Goal: Book appointment/travel/reservation

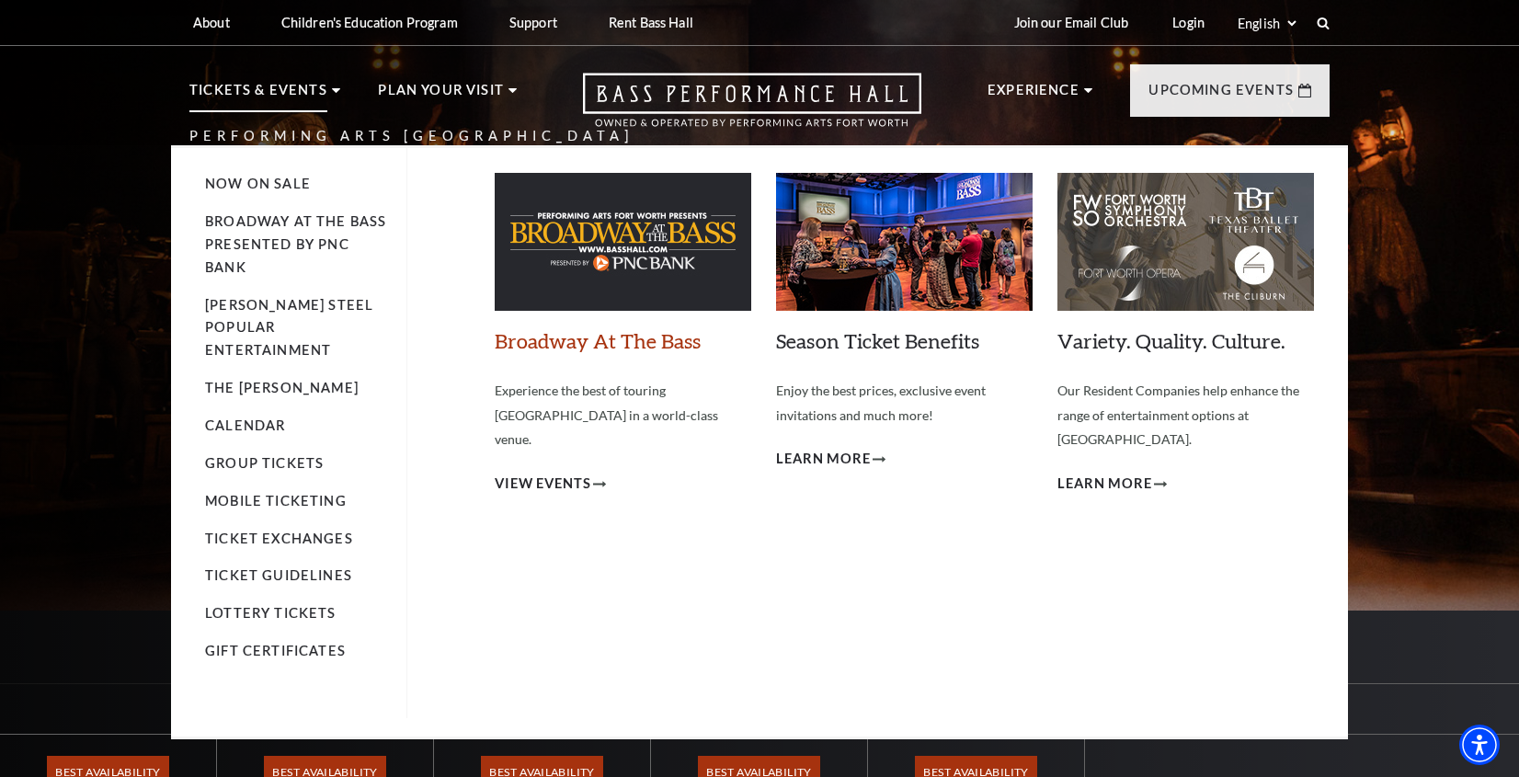
click at [534, 346] on link "Broadway At The Bass" at bounding box center [598, 340] width 206 height 25
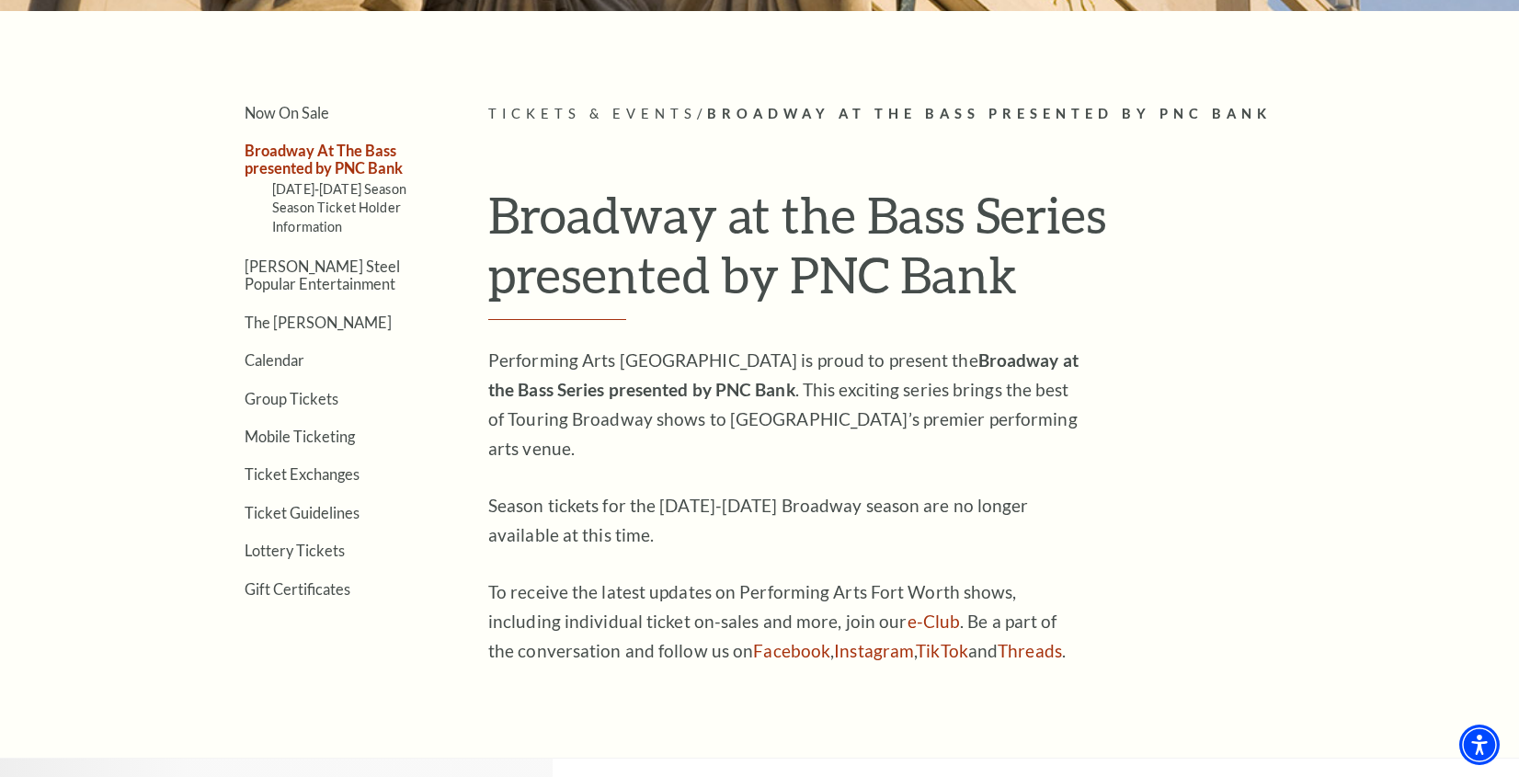
scroll to position [393, 0]
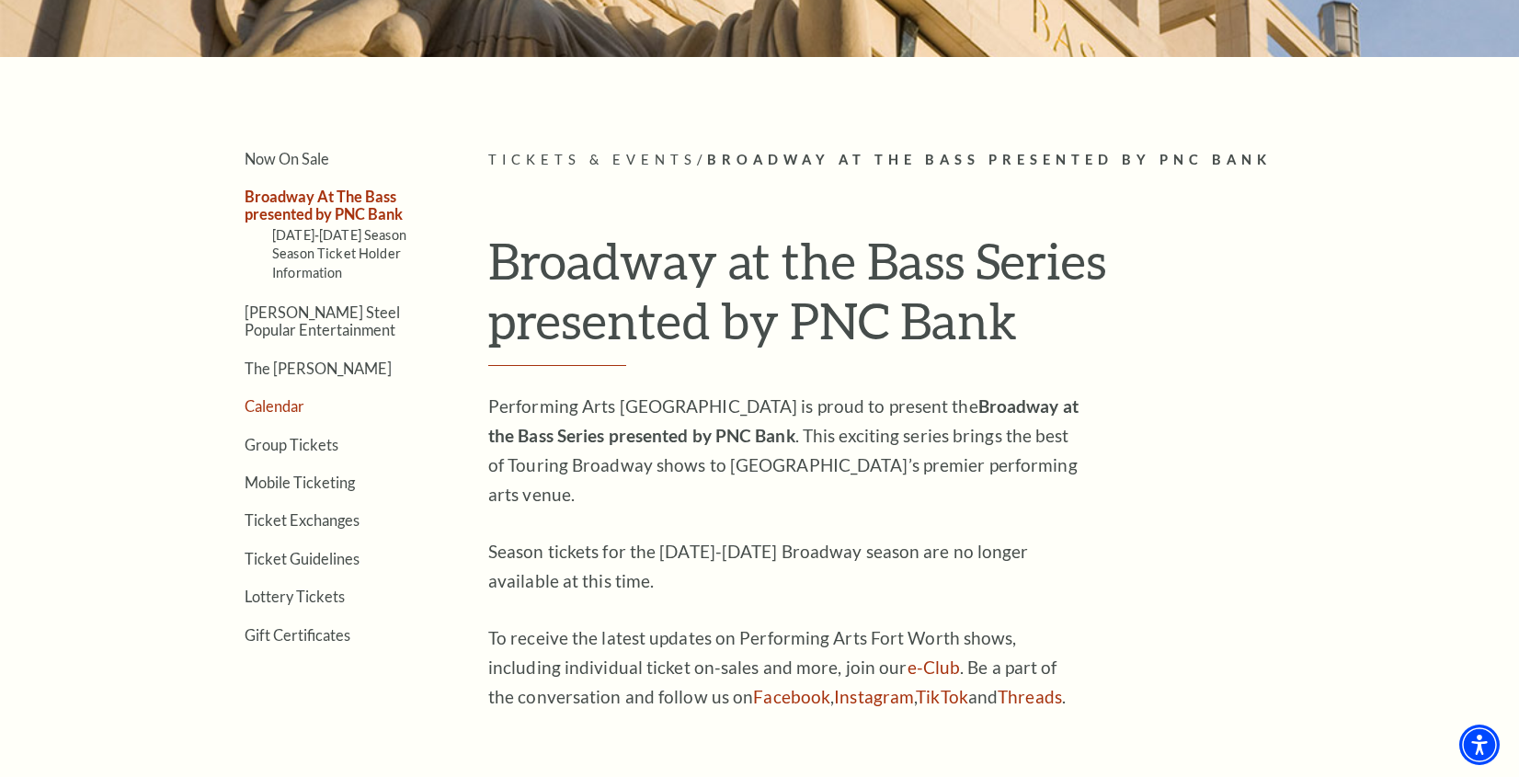
click at [277, 406] on link "Calendar" at bounding box center [275, 405] width 60 height 17
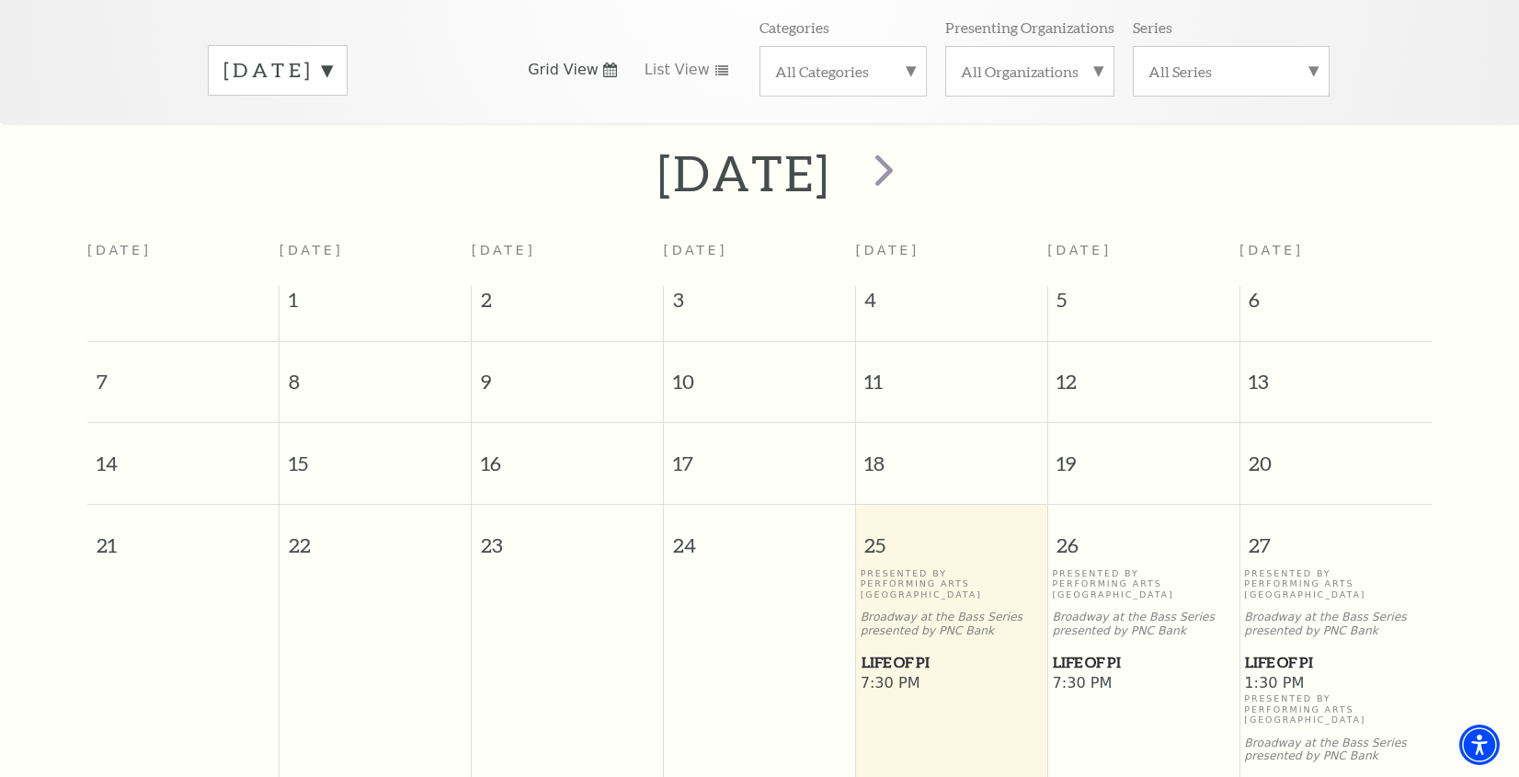
scroll to position [383, 0]
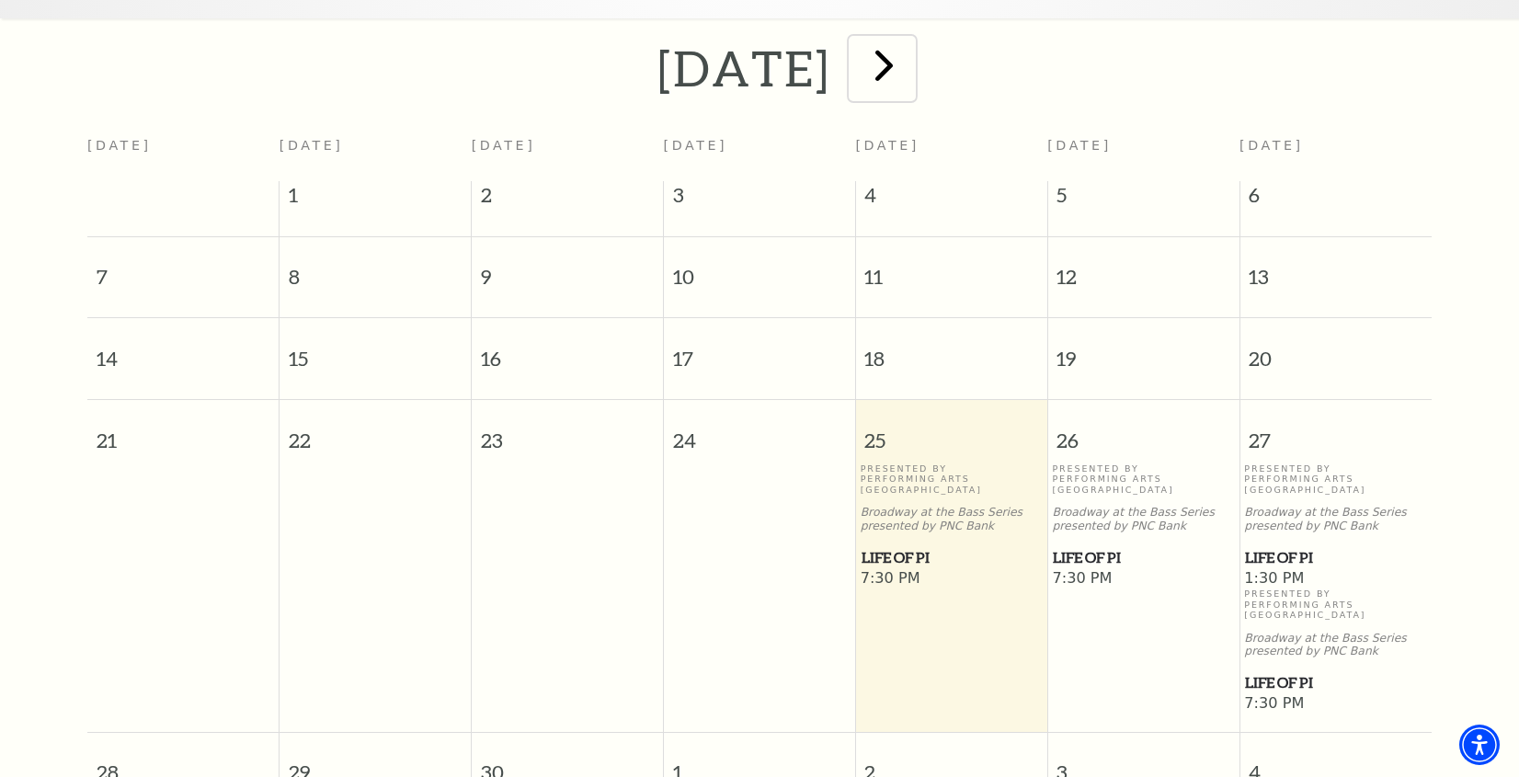
click at [910, 45] on span "next" at bounding box center [884, 65] width 52 height 52
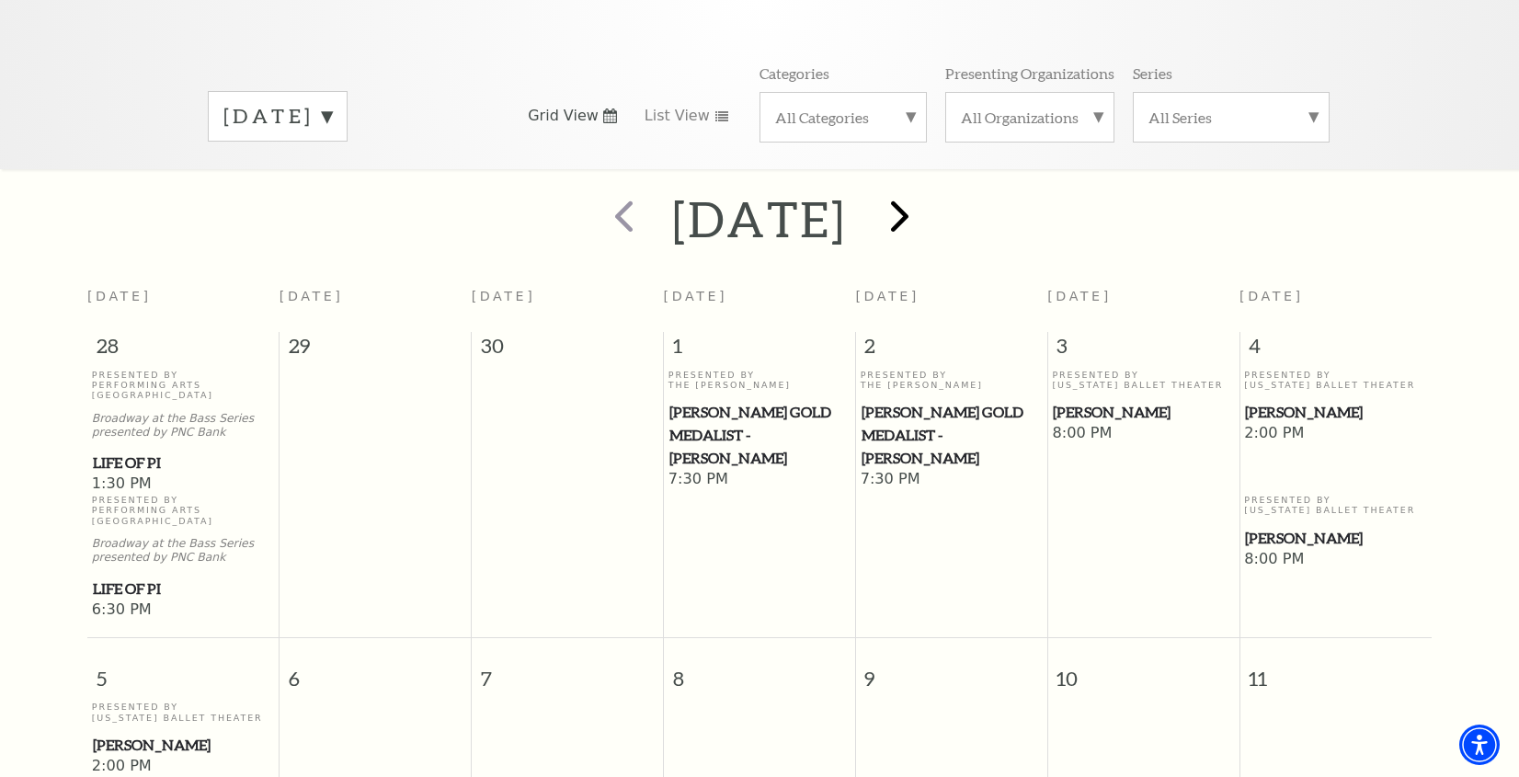
scroll to position [230, 0]
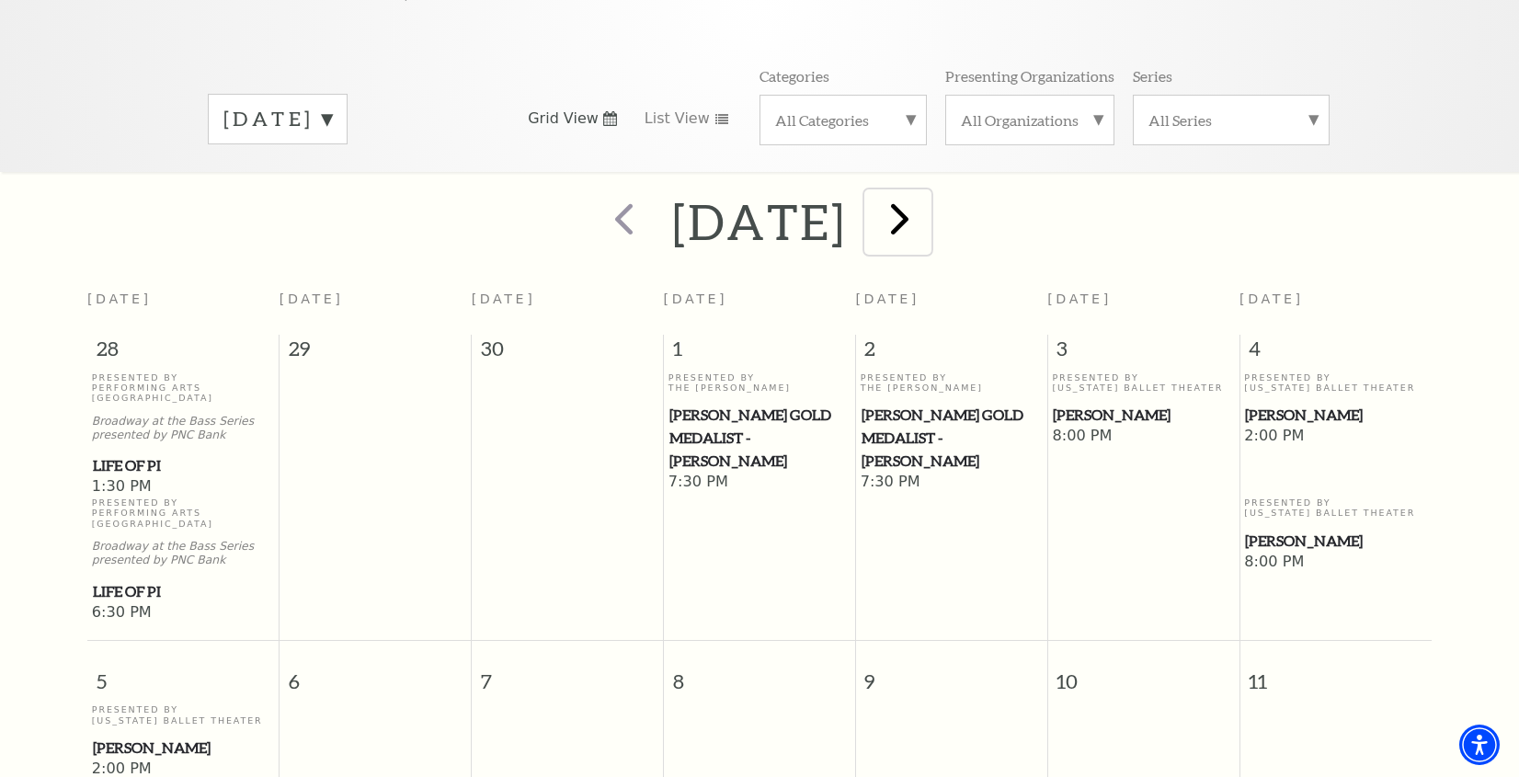
click at [926, 192] on span "next" at bounding box center [900, 218] width 52 height 52
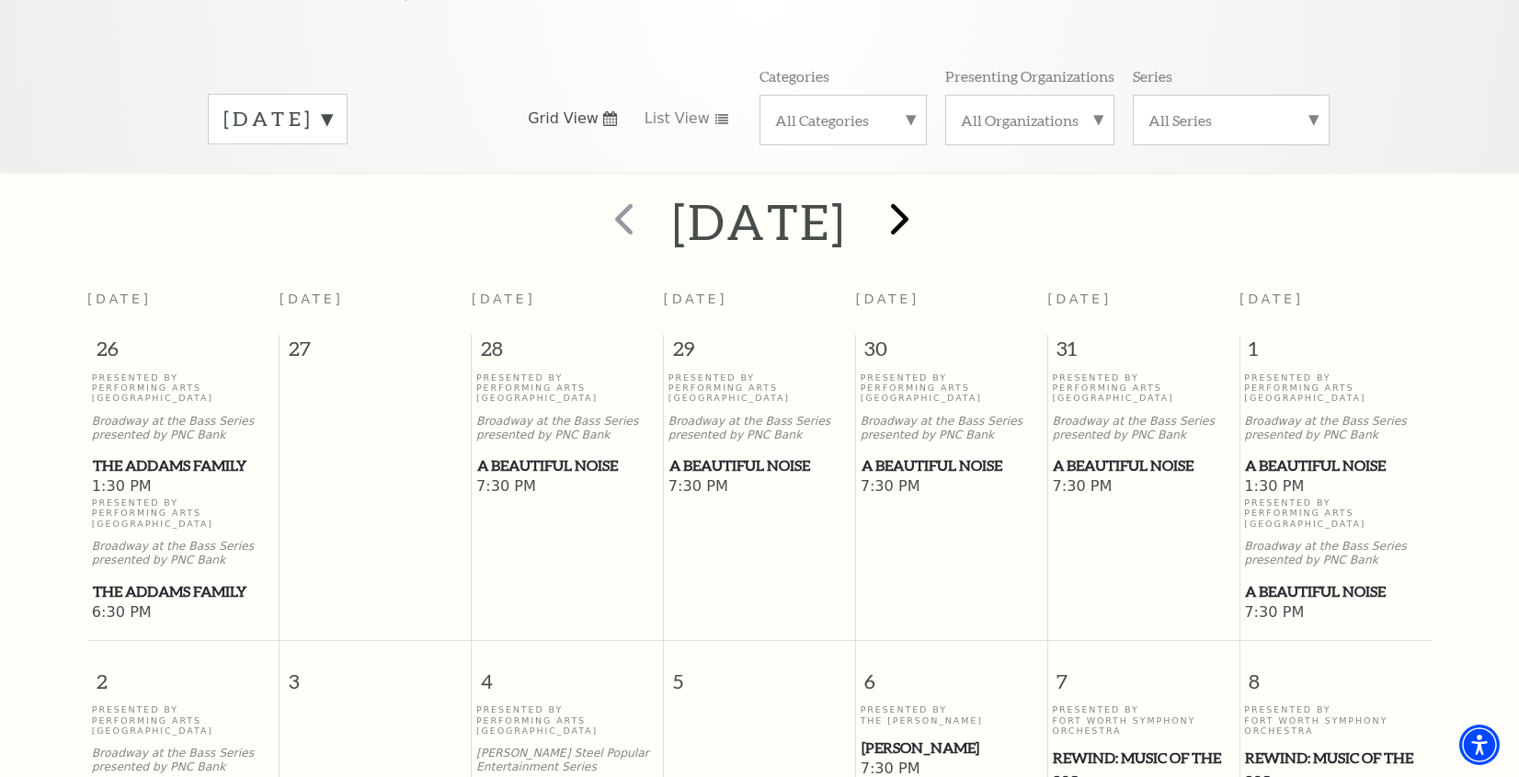
scroll to position [0, 0]
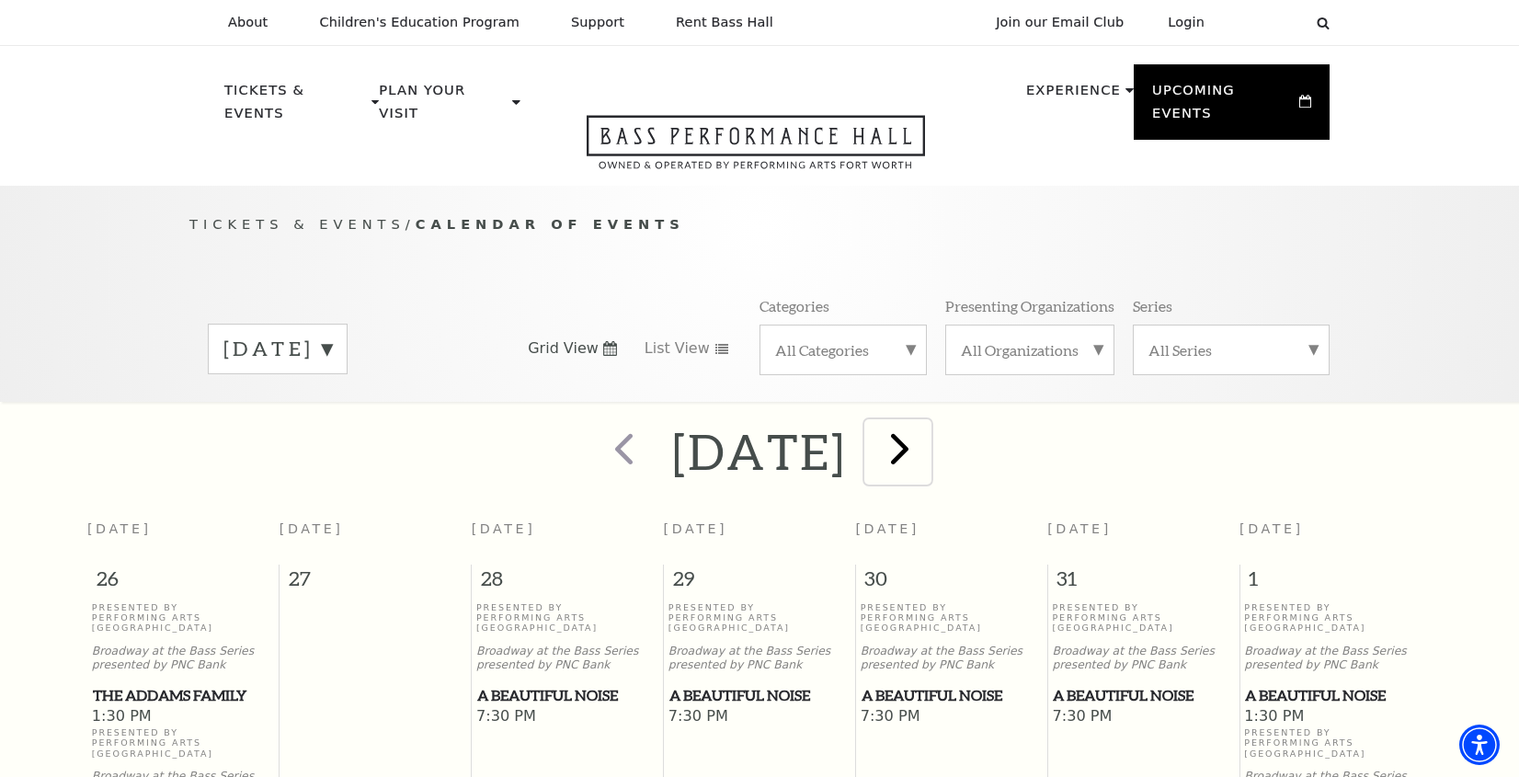
click at [926, 446] on span "next" at bounding box center [900, 448] width 52 height 52
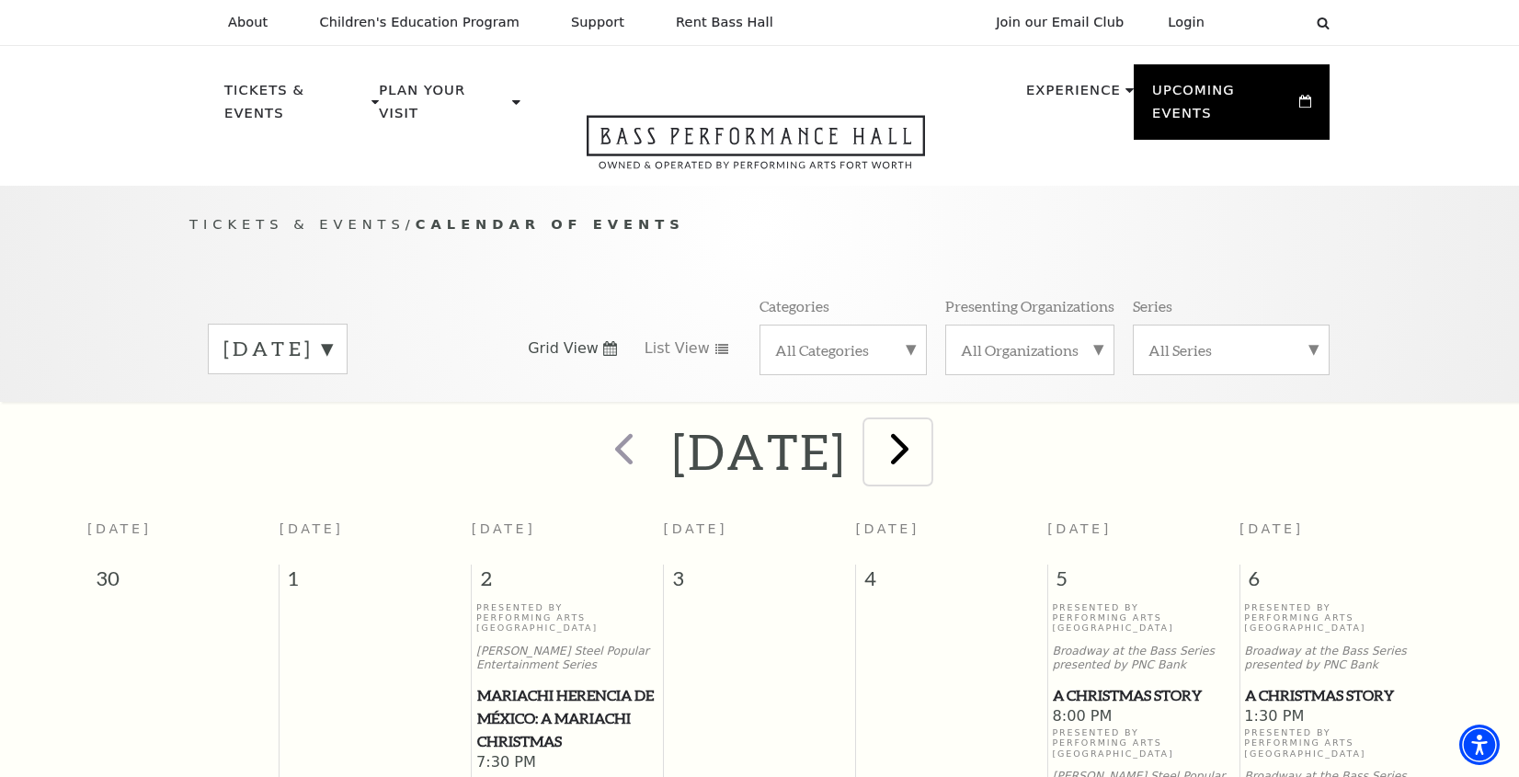
click at [926, 435] on span "next" at bounding box center [900, 448] width 52 height 52
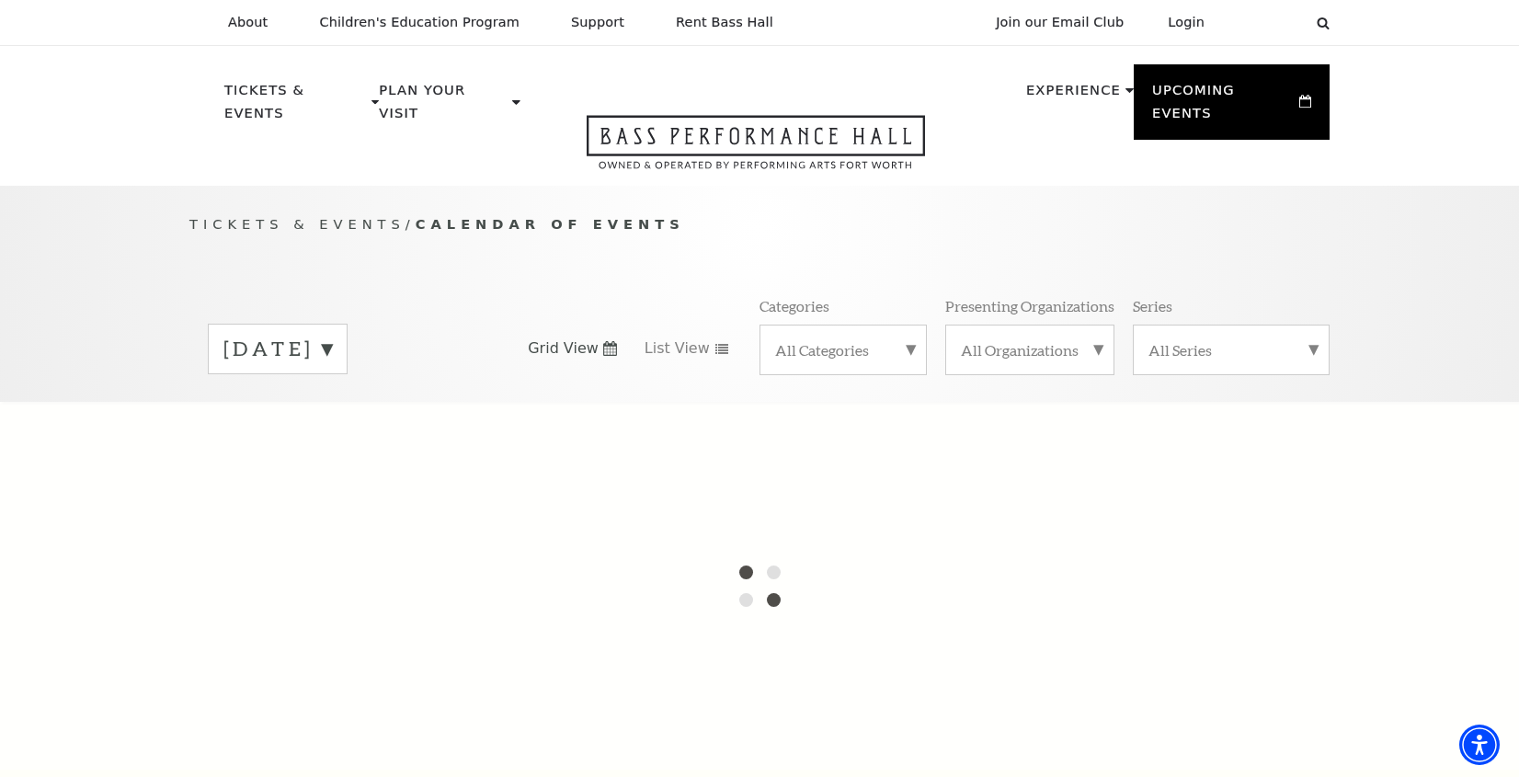
click at [332, 335] on label "[DATE]" at bounding box center [277, 349] width 109 height 29
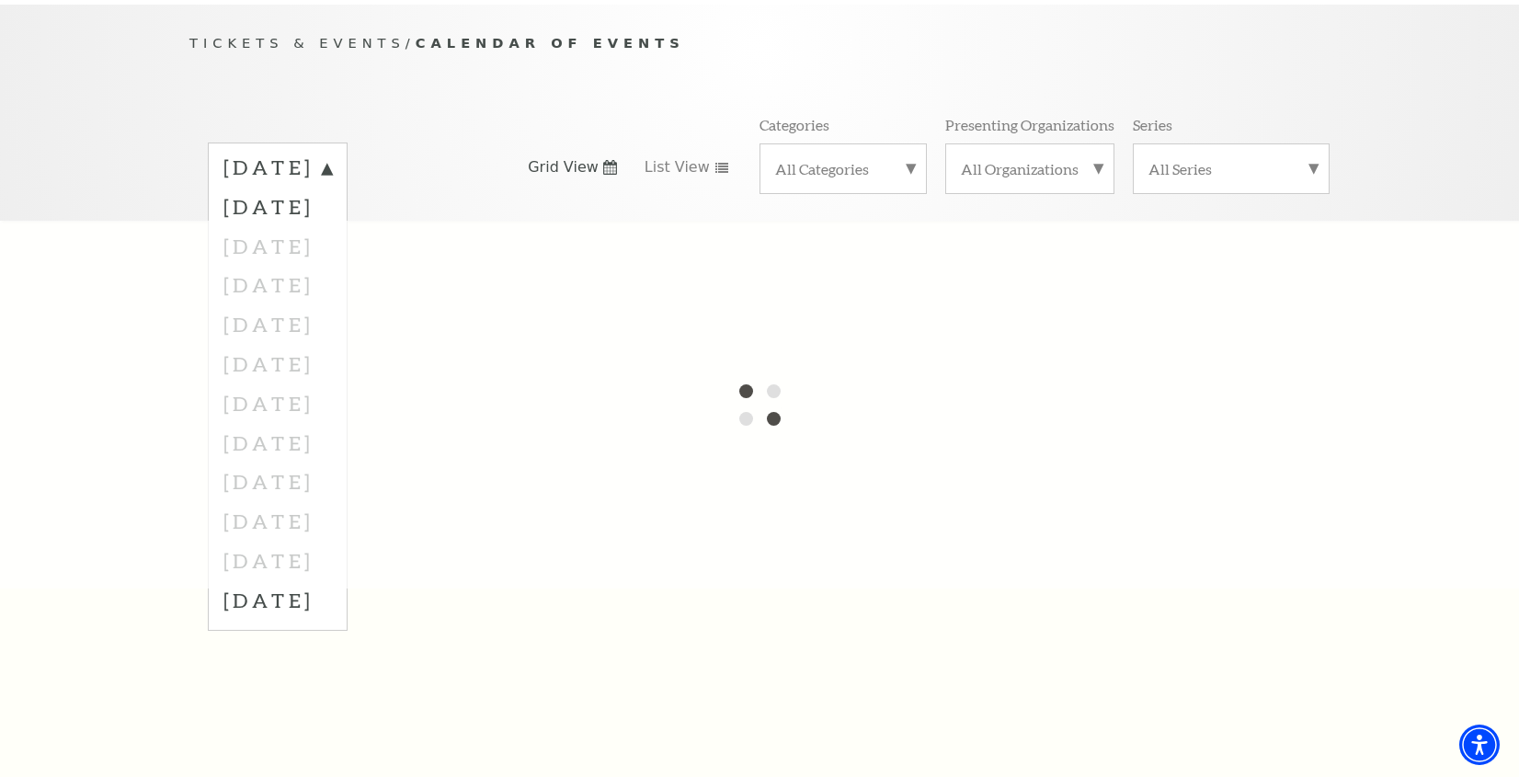
scroll to position [184, 0]
click at [314, 301] on div at bounding box center [759, 402] width 1519 height 368
click at [531, 188] on div "[DATE] [DATE] [DATE] [DATE] [DATE] [DATE] [DATE] [DATE] [DATE] [DATE] [DATE] [D…" at bounding box center [759, 164] width 1140 height 105
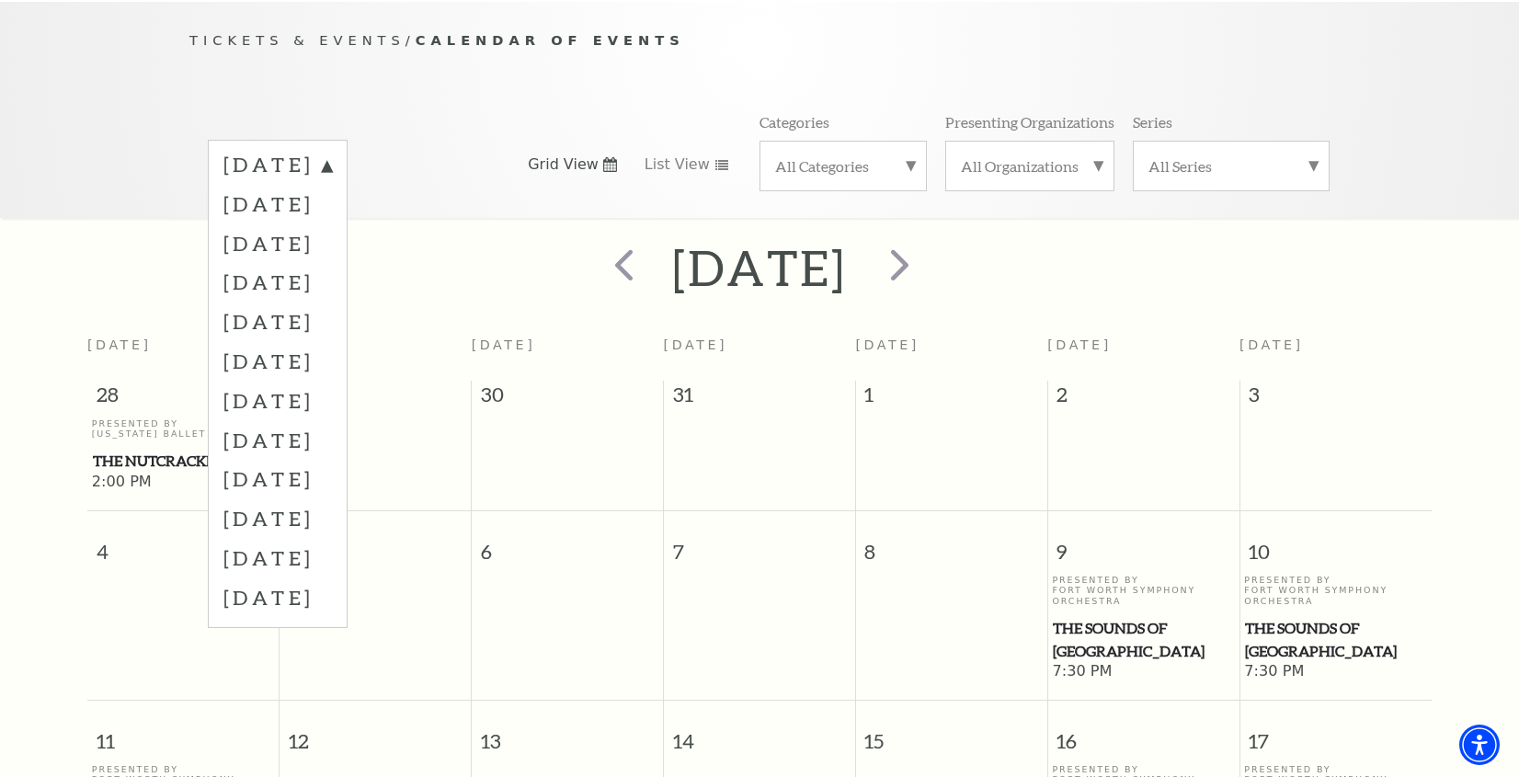
scroll to position [163, 0]
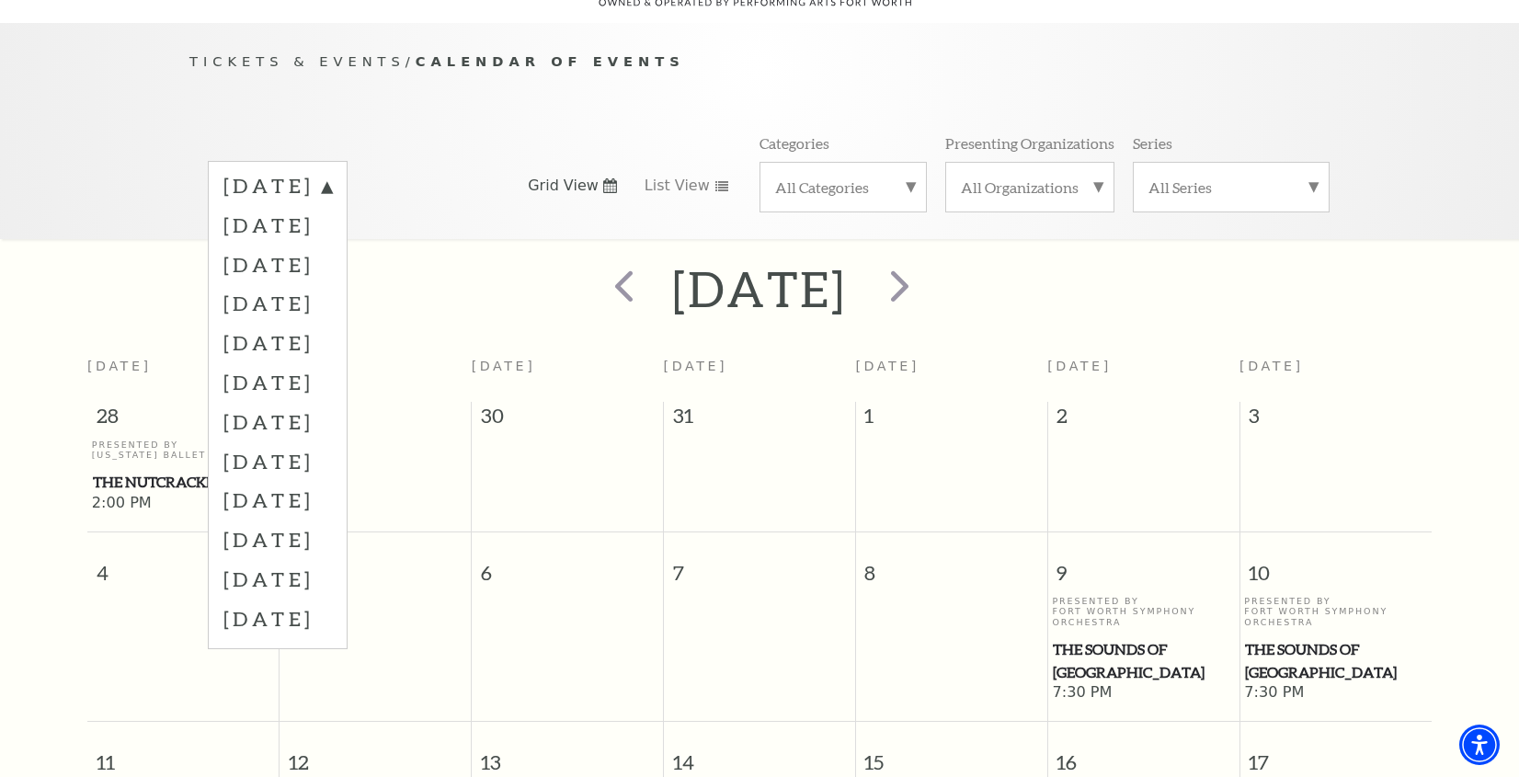
click at [1221, 259] on div "[DATE]" at bounding box center [759, 289] width 1519 height 65
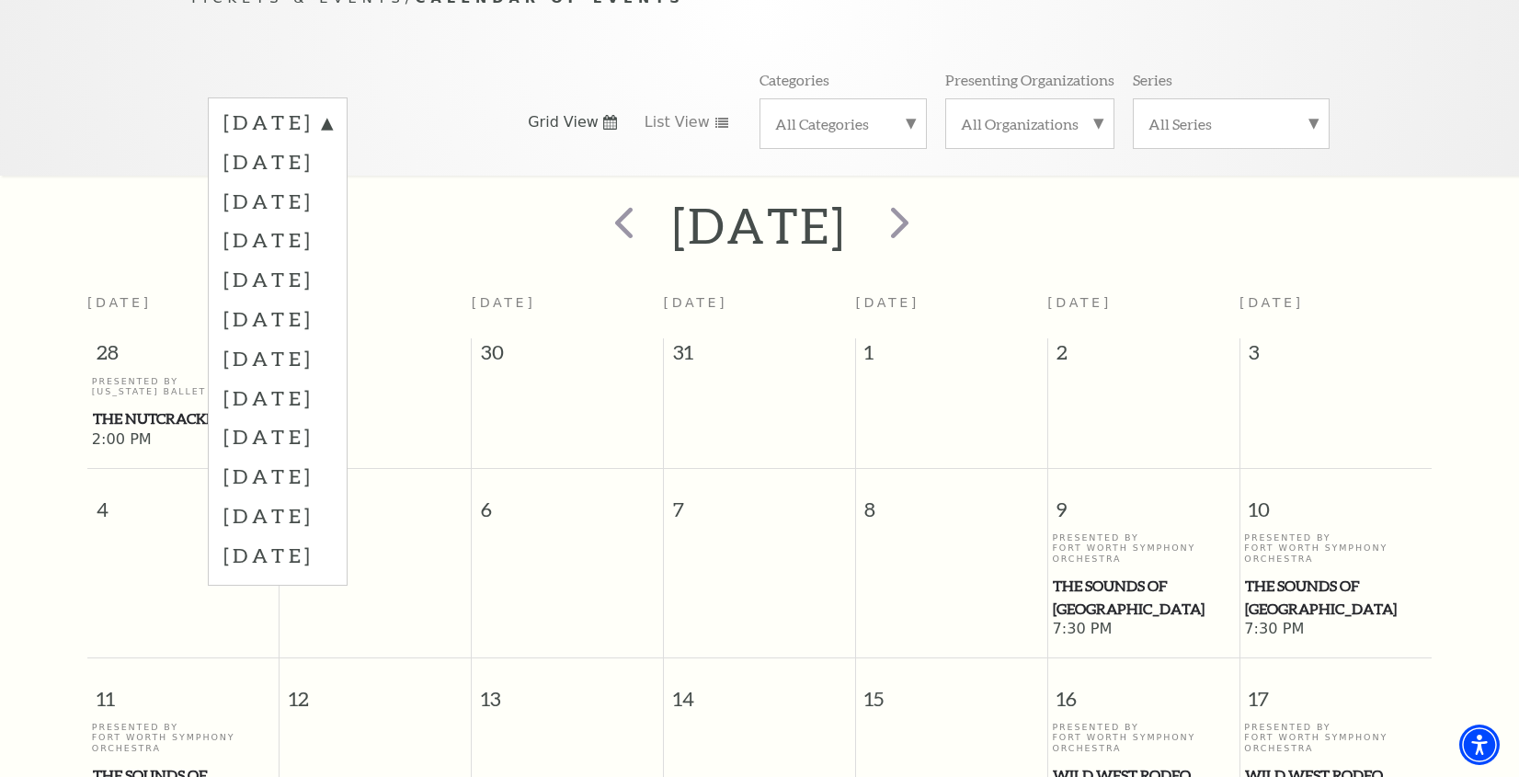
scroll to position [207, 0]
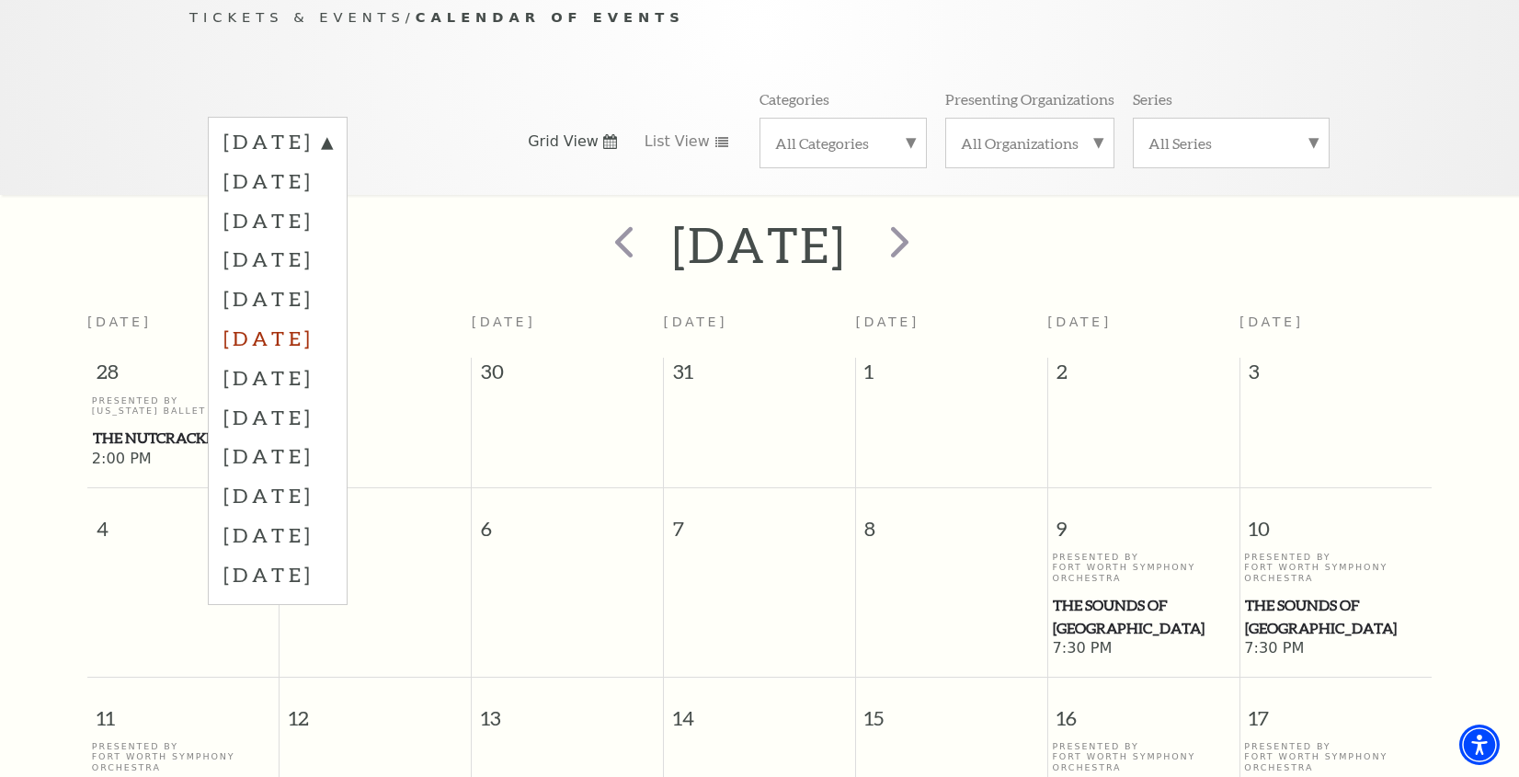
click at [332, 318] on label "[DATE]" at bounding box center [277, 338] width 109 height 40
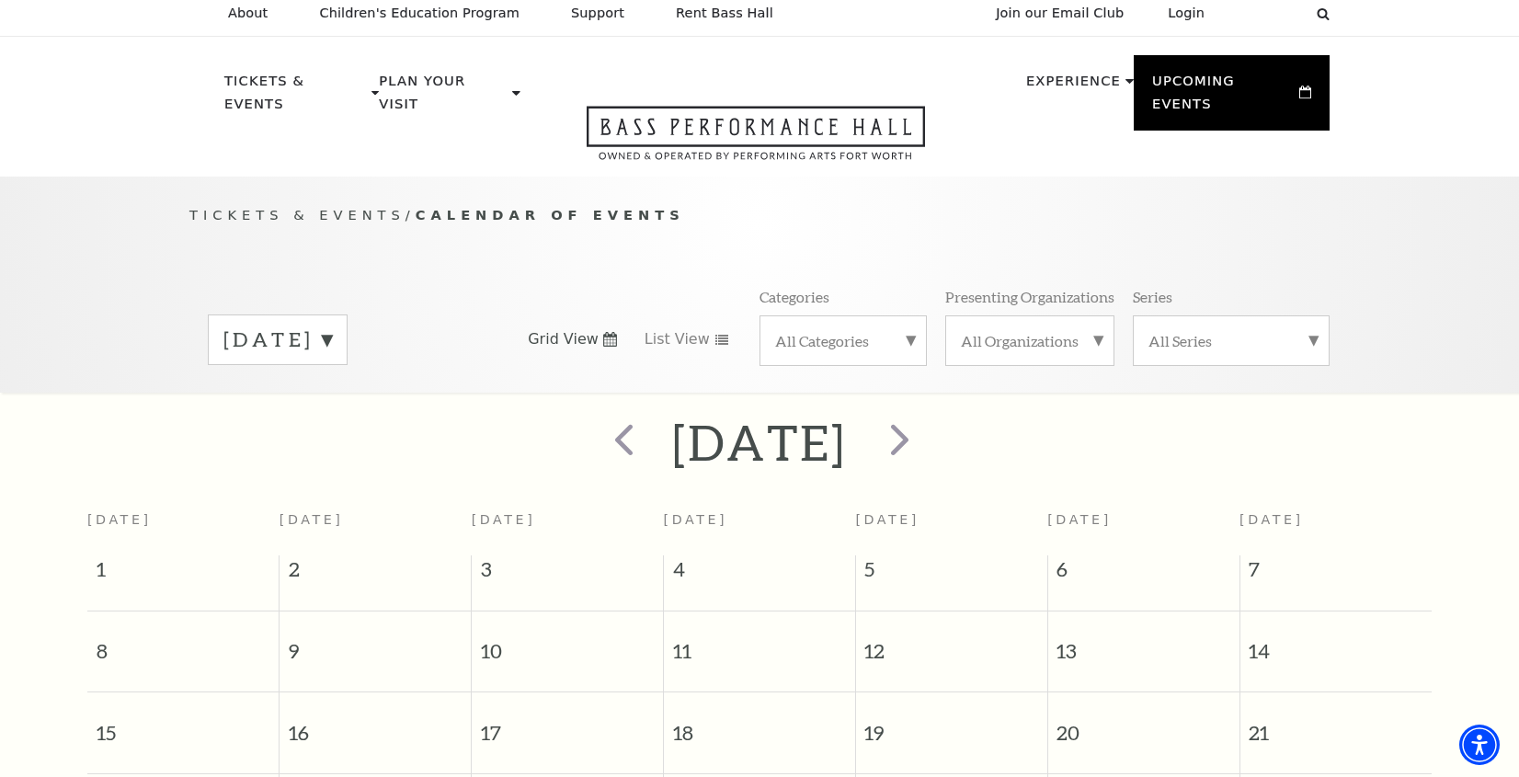
scroll to position [0, 0]
